Goal: Navigation & Orientation: Find specific page/section

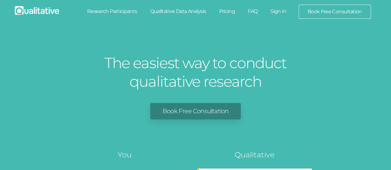
click at [280, 13] on link "Sign In" at bounding box center [278, 12] width 29 height 14
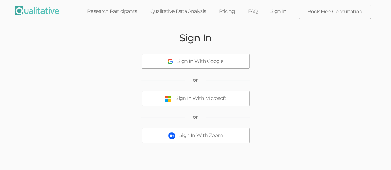
click at [227, 100] on button "Sign In With Microsoft" at bounding box center [196, 98] width 108 height 15
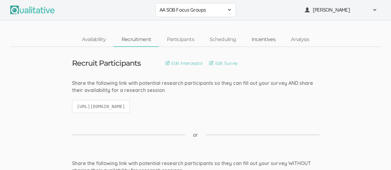
click at [266, 41] on link "Incentives" at bounding box center [264, 39] width 40 height 13
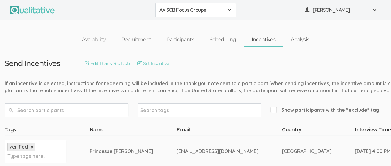
click at [301, 40] on link "Analysis" at bounding box center [300, 39] width 34 height 13
